Goal: Navigation & Orientation: Find specific page/section

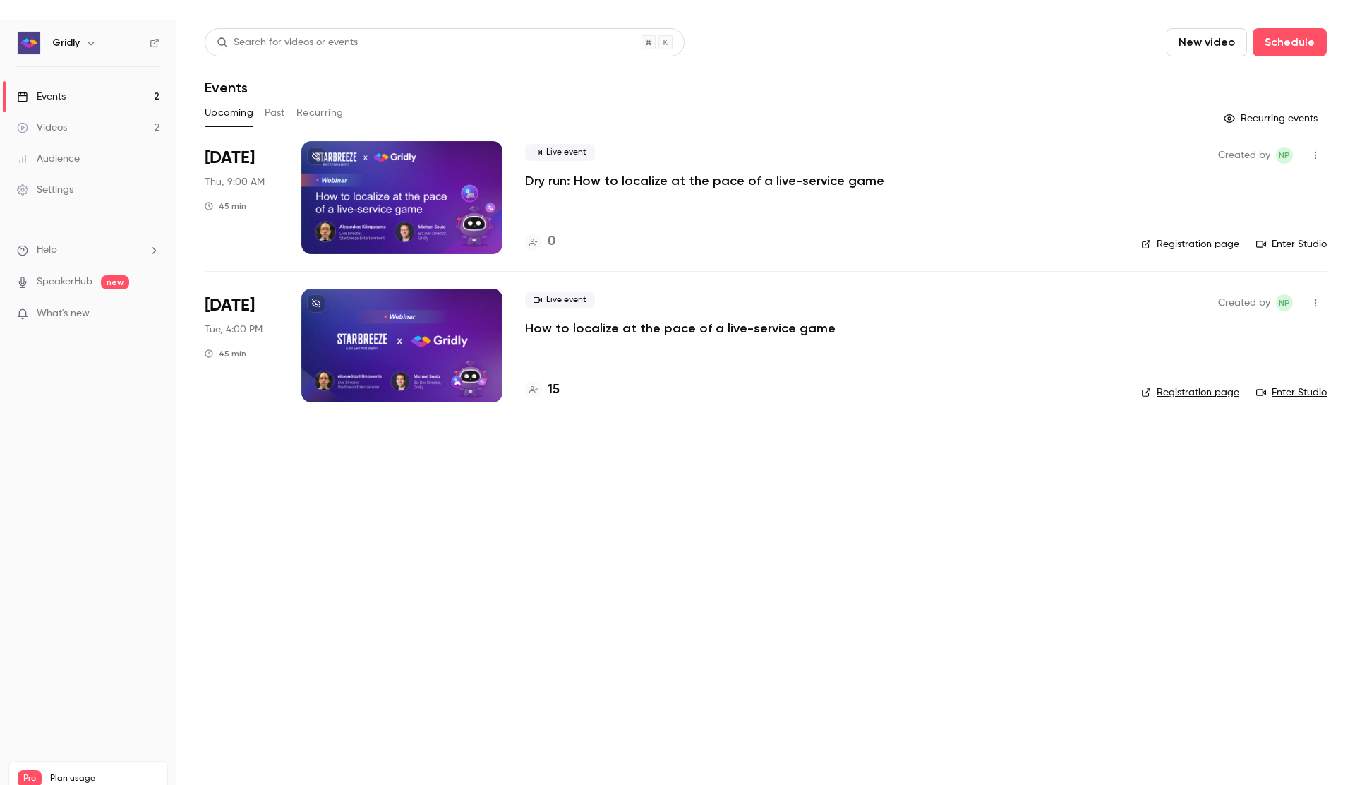
click at [620, 328] on p "How to localize at the pace of a live-service game" at bounding box center [680, 328] width 310 height 17
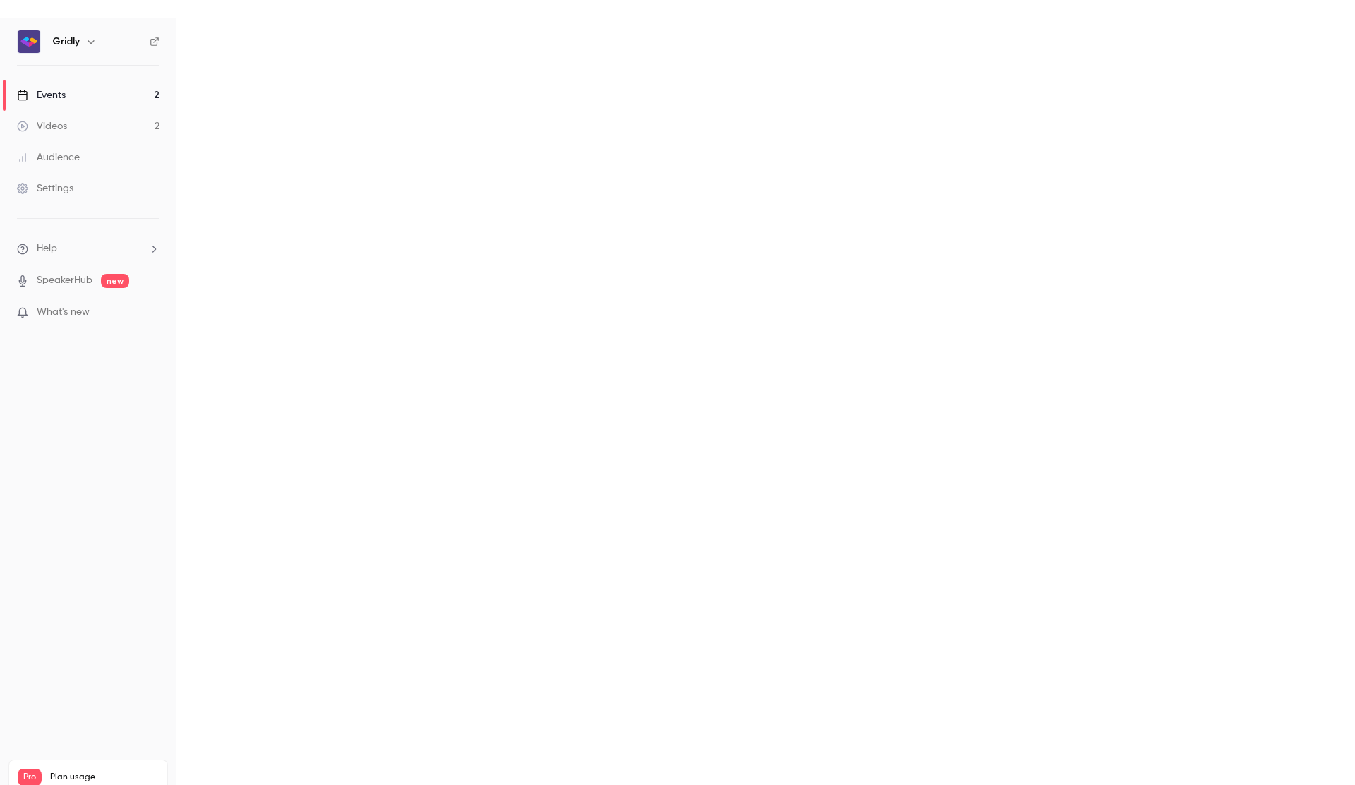
scroll to position [9, 0]
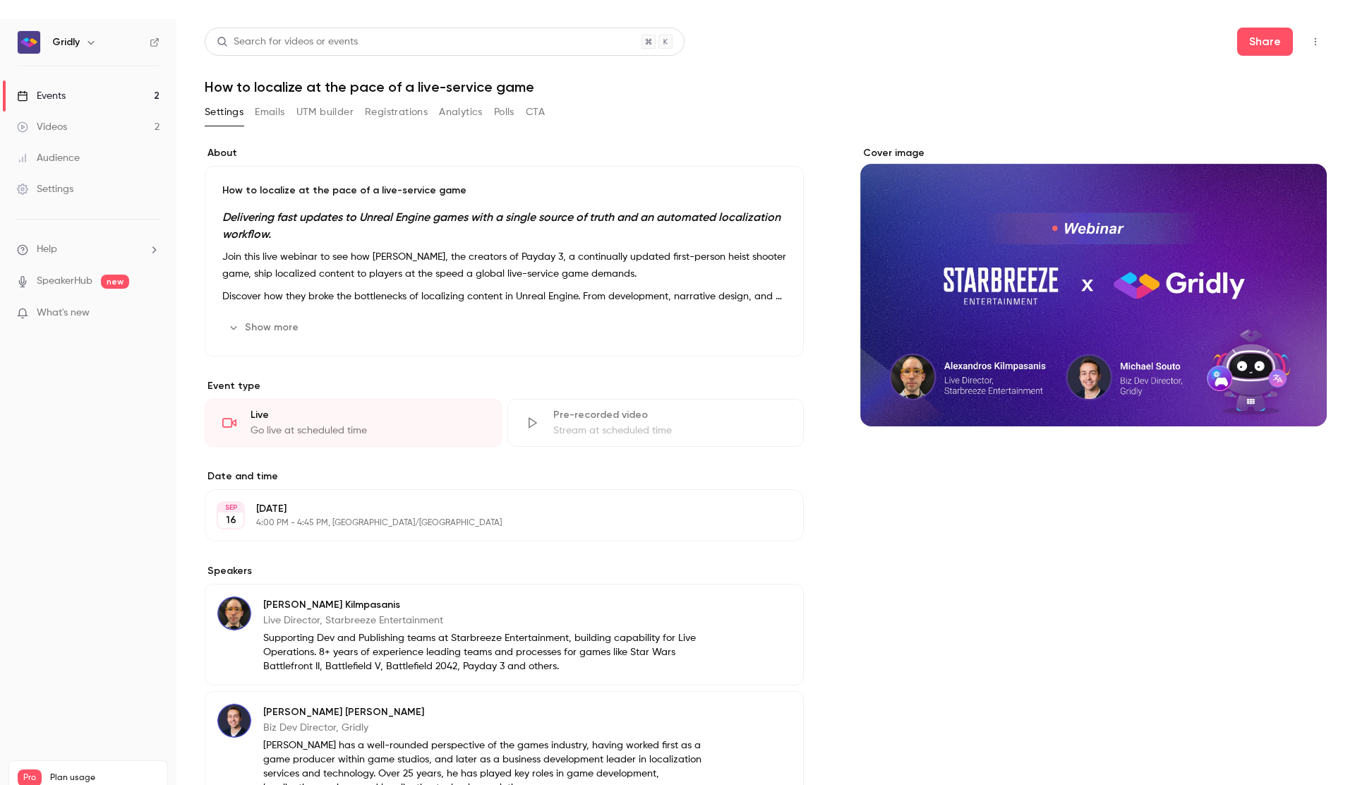
click at [266, 115] on button "Emails" at bounding box center [270, 112] width 30 height 23
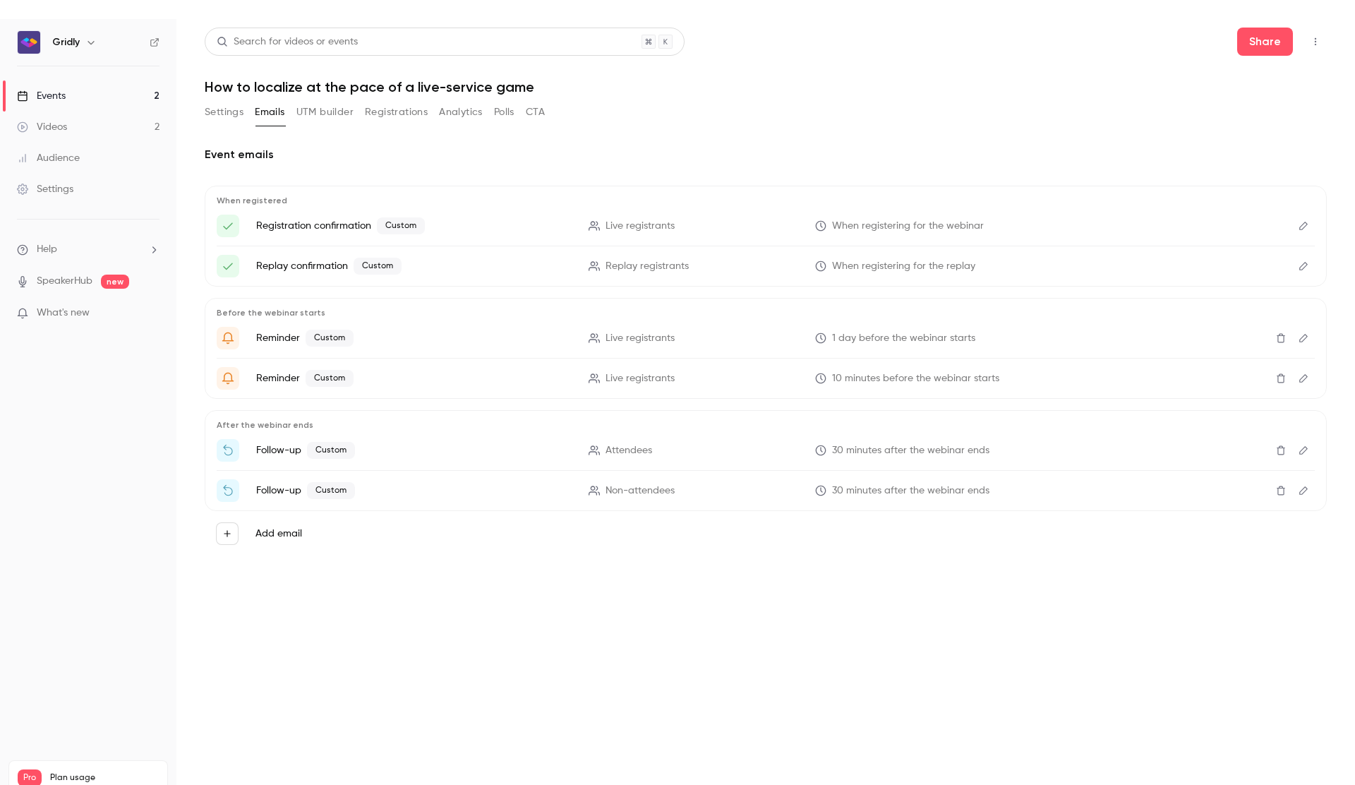
click at [325, 115] on button "UTM builder" at bounding box center [324, 112] width 57 height 23
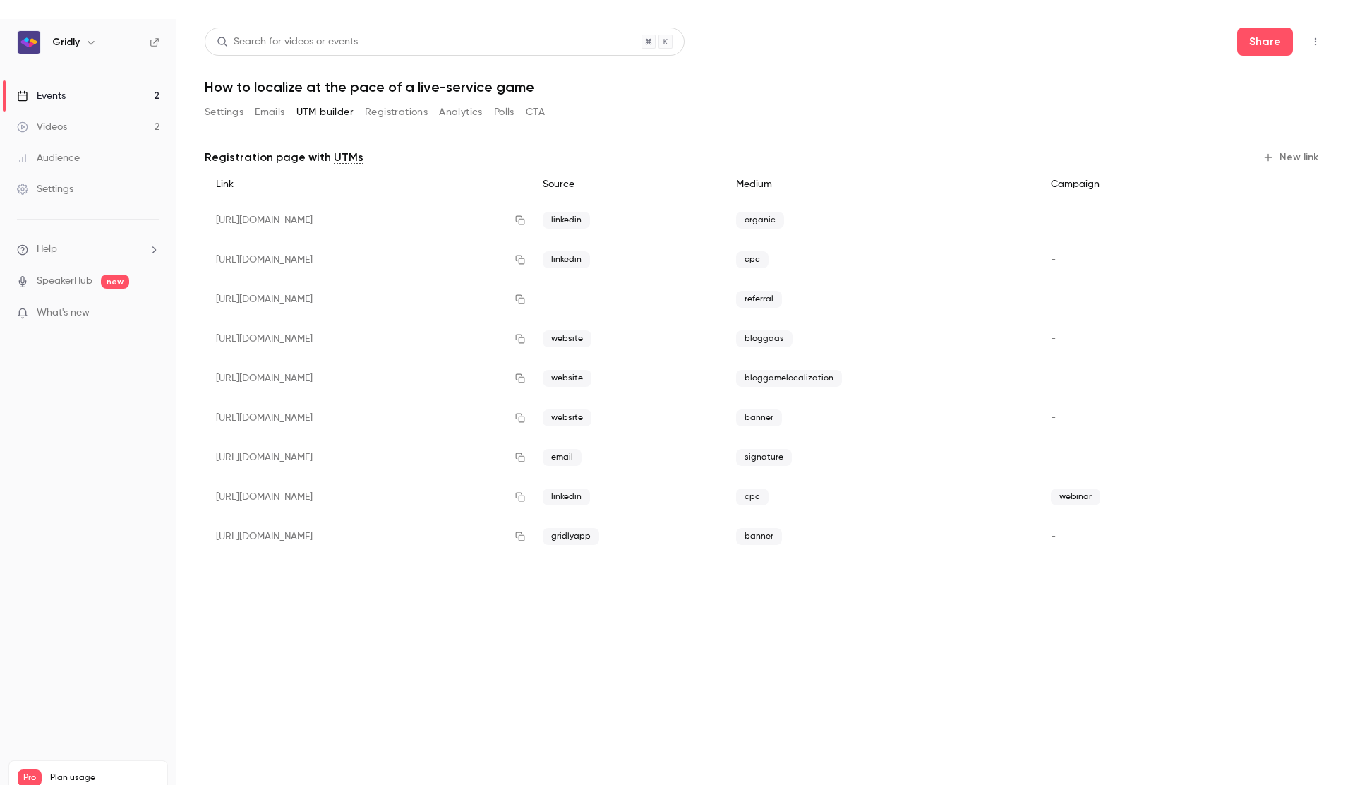
click at [396, 114] on button "Registrations" at bounding box center [396, 112] width 63 height 23
